Goal: Navigation & Orientation: Find specific page/section

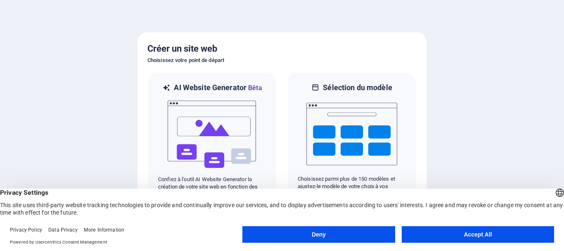
click at [472, 227] on button "Accept All" at bounding box center [478, 234] width 152 height 17
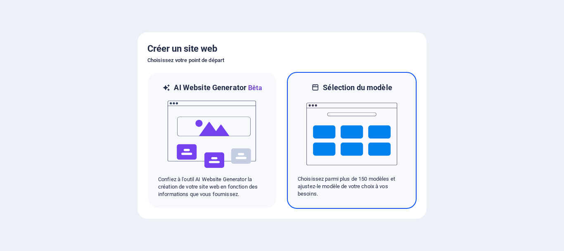
click at [380, 149] on img at bounding box center [351, 133] width 91 height 83
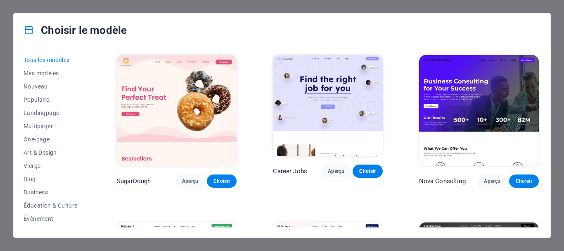
click at [542, 46] on div "Choisir le modèle" at bounding box center [282, 30] width 537 height 33
click at [529, 49] on div "Tous les modèles Mes modèles Nouveau Populaire Landingpage Multipager One-page …" at bounding box center [282, 142] width 537 height 190
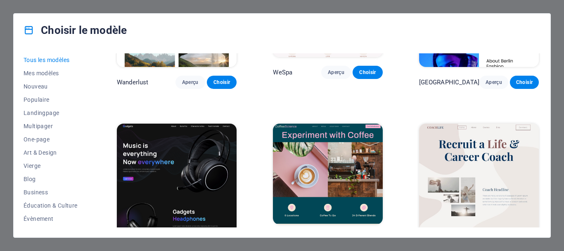
scroll to position [1936, 0]
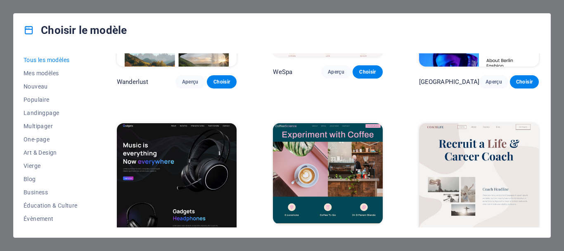
click at [364, 165] on img at bounding box center [327, 173] width 109 height 101
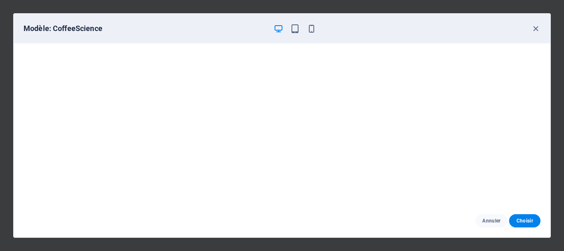
scroll to position [2, 0]
click at [536, 30] on icon "button" at bounding box center [535, 28] width 9 height 9
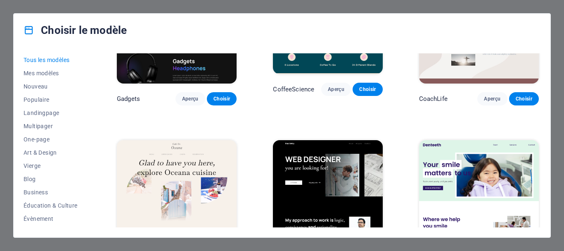
scroll to position [2091, 0]
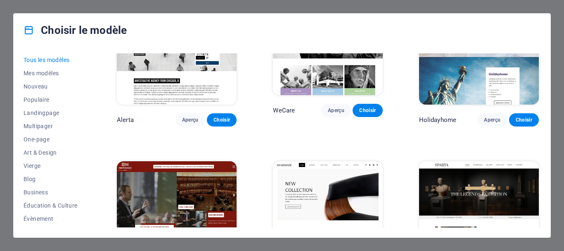
scroll to position [4403, 0]
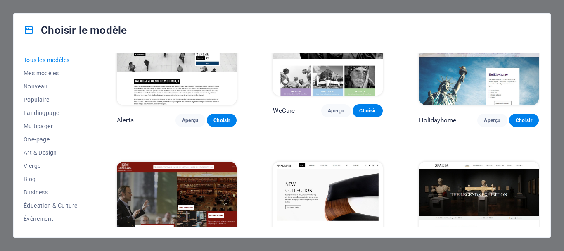
click at [318, 161] on img at bounding box center [327, 211] width 109 height 101
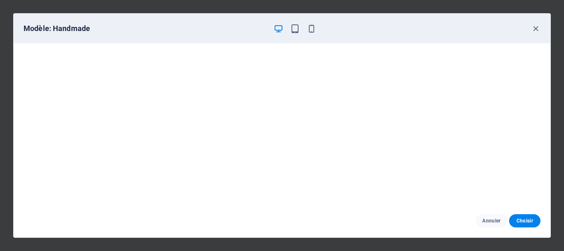
scroll to position [0, 0]
click at [536, 28] on icon "button" at bounding box center [535, 28] width 9 height 9
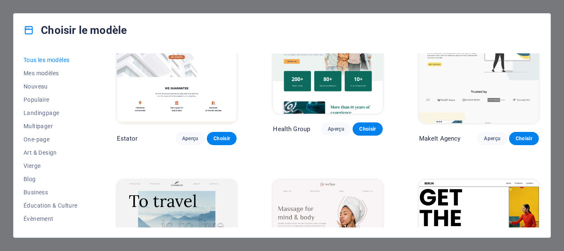
scroll to position [0, 0]
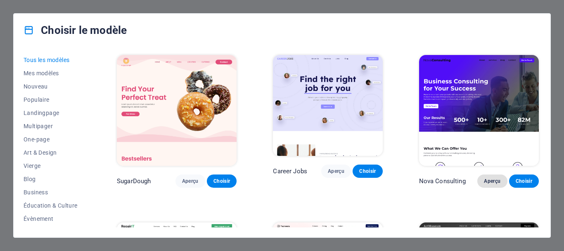
click at [489, 179] on span "Aperçu" at bounding box center [492, 181] width 17 height 7
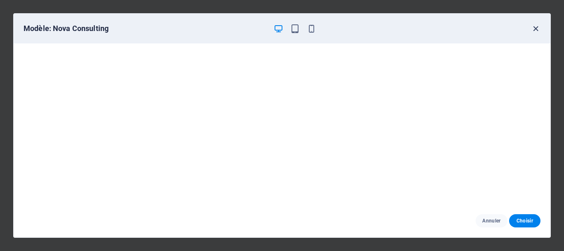
click at [534, 27] on icon "button" at bounding box center [535, 28] width 9 height 9
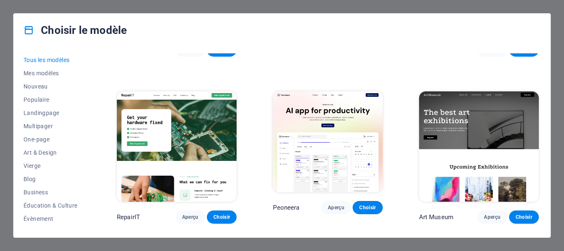
scroll to position [131, 0]
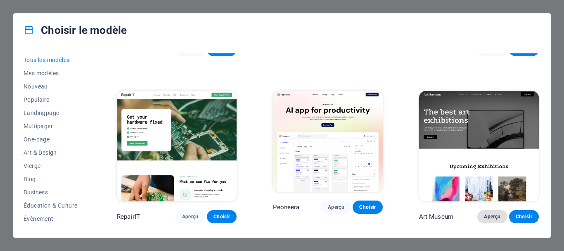
click at [486, 213] on button "Aperçu" at bounding box center [492, 216] width 30 height 13
